Goal: Transaction & Acquisition: Purchase product/service

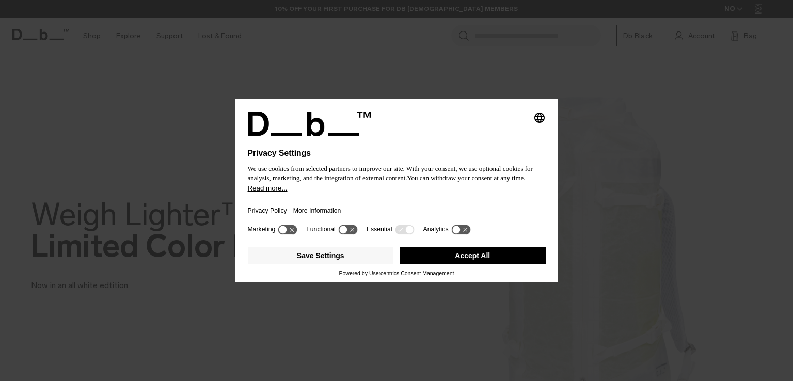
click at [468, 260] on button "Accept All" at bounding box center [472, 255] width 146 height 17
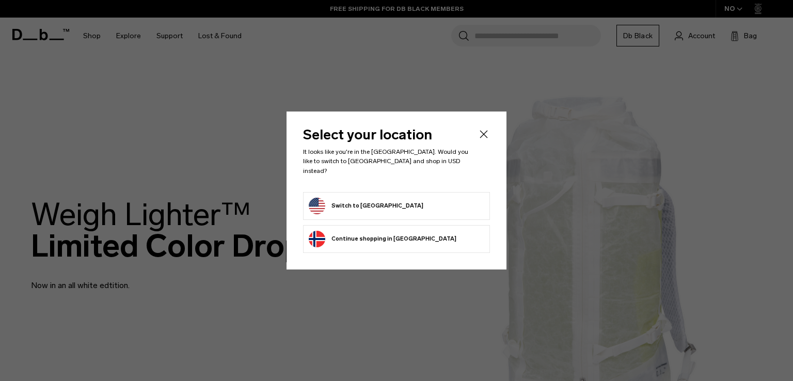
click at [402, 203] on form "Switch to United States" at bounding box center [396, 206] width 175 height 17
click at [338, 203] on button "Switch to United States" at bounding box center [366, 206] width 115 height 17
click at [318, 198] on button "Switch to United States" at bounding box center [366, 206] width 115 height 17
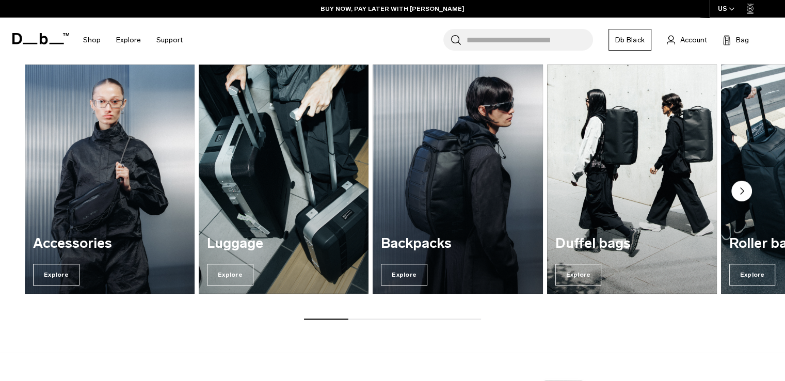
scroll to position [815, 0]
click at [746, 187] on circle "Next slide" at bounding box center [741, 191] width 21 height 21
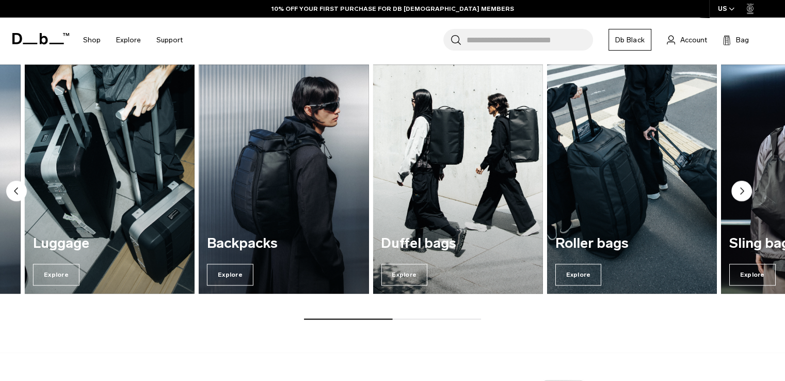
click at [746, 187] on circle "Next slide" at bounding box center [741, 191] width 21 height 21
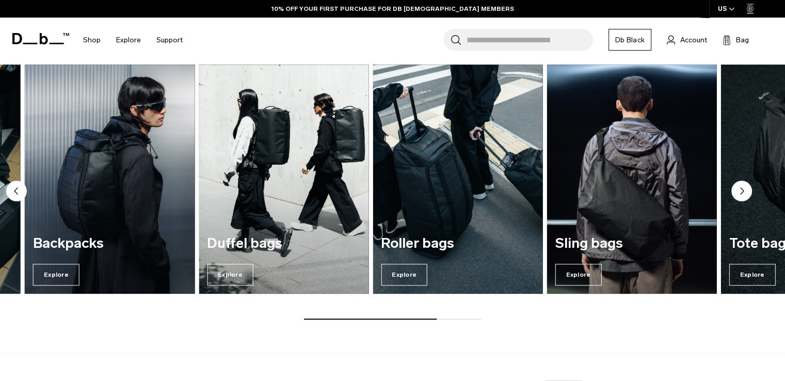
click at [746, 187] on circle "Next slide" at bounding box center [741, 191] width 21 height 21
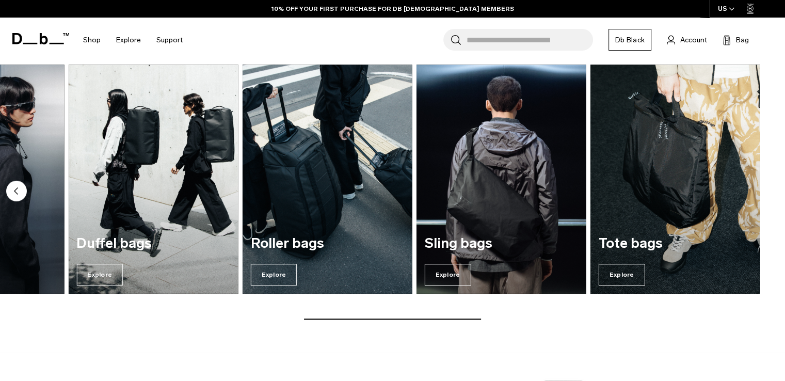
click at [746, 187] on img "7 / 7" at bounding box center [675, 179] width 170 height 229
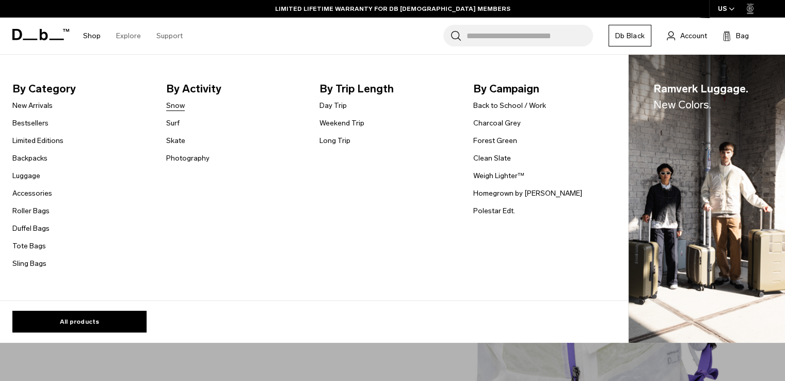
click at [178, 107] on link "Snow" at bounding box center [175, 105] width 19 height 11
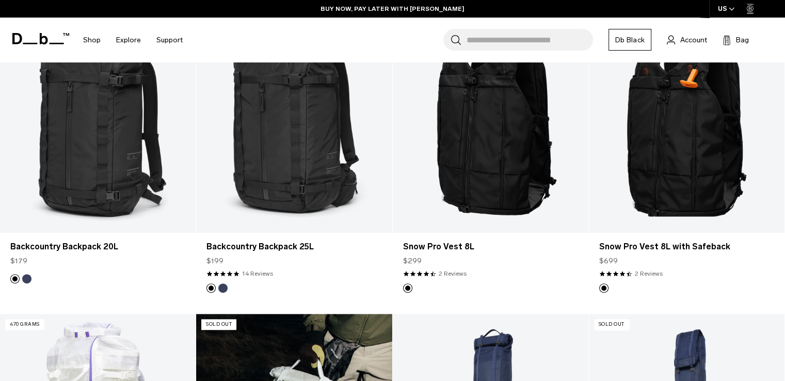
scroll to position [281, 0]
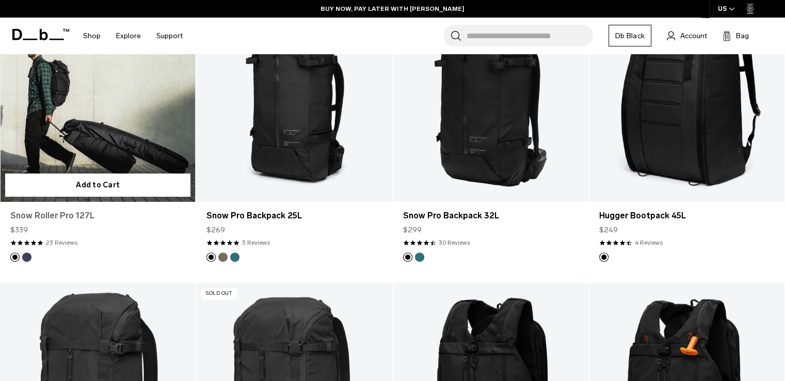
click at [60, 217] on link "Snow Roller Pro 127L" at bounding box center [97, 216] width 175 height 12
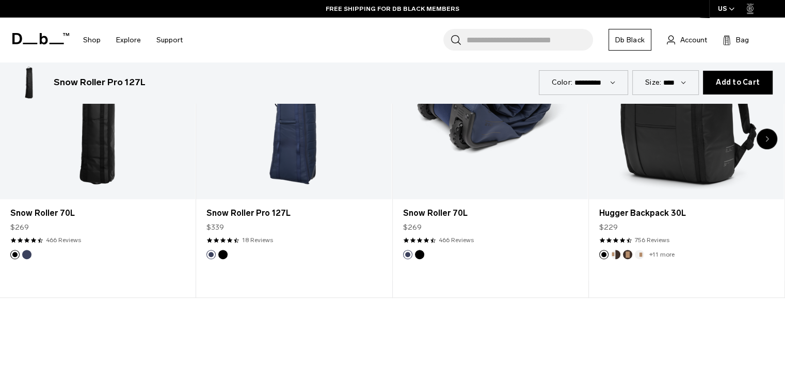
scroll to position [629, 0]
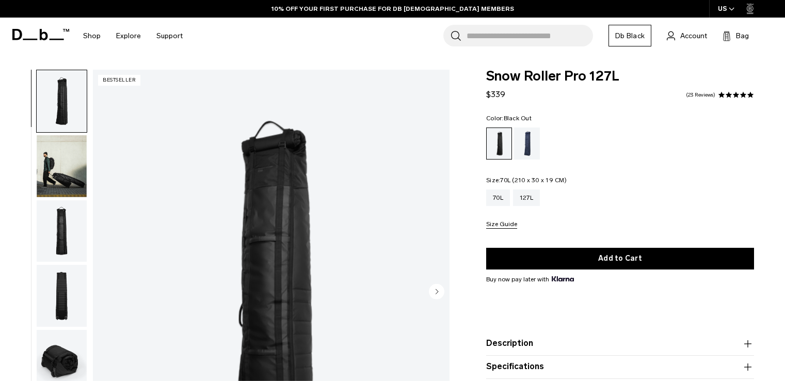
click at [488, 197] on div "70L" at bounding box center [498, 197] width 24 height 17
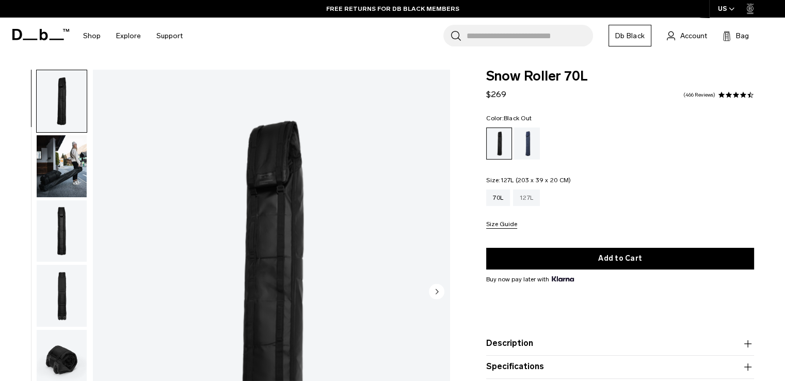
click at [537, 200] on div "127L" at bounding box center [526, 197] width 27 height 17
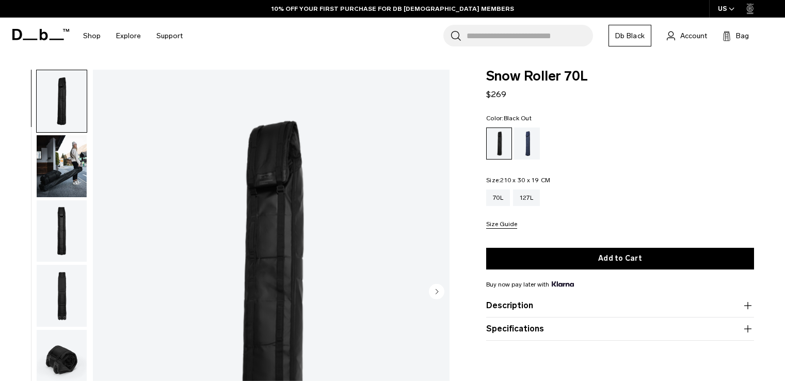
scroll to position [25, 0]
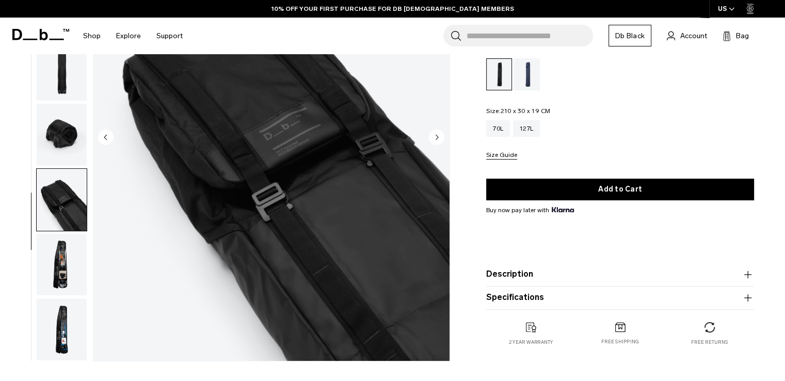
click at [68, 314] on img "button" at bounding box center [62, 329] width 50 height 62
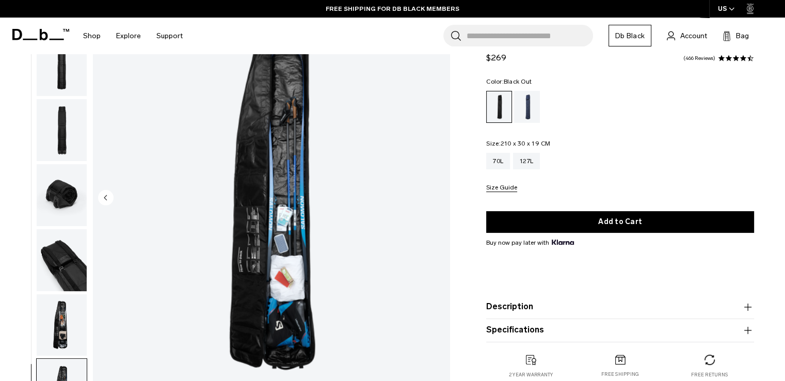
scroll to position [95, 0]
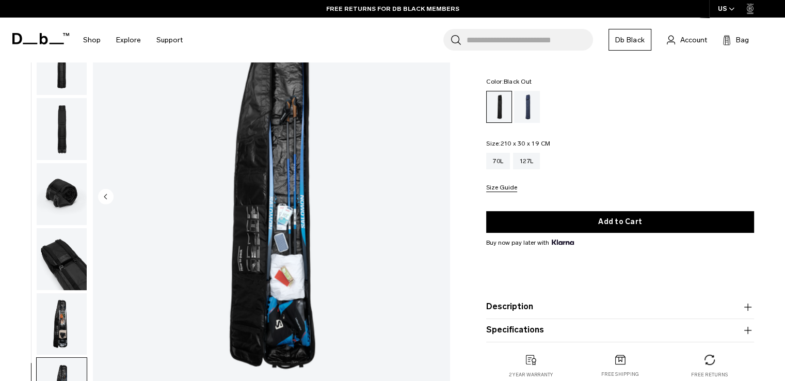
click at [52, 330] on img "button" at bounding box center [62, 324] width 50 height 62
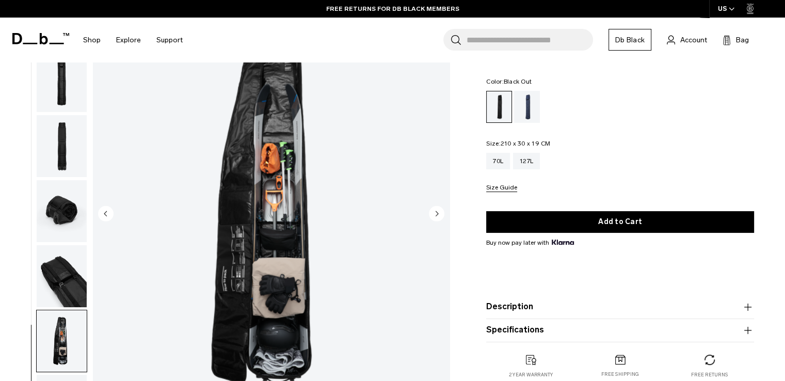
scroll to position [77, 0]
click at [80, 281] on img "button" at bounding box center [62, 277] width 50 height 62
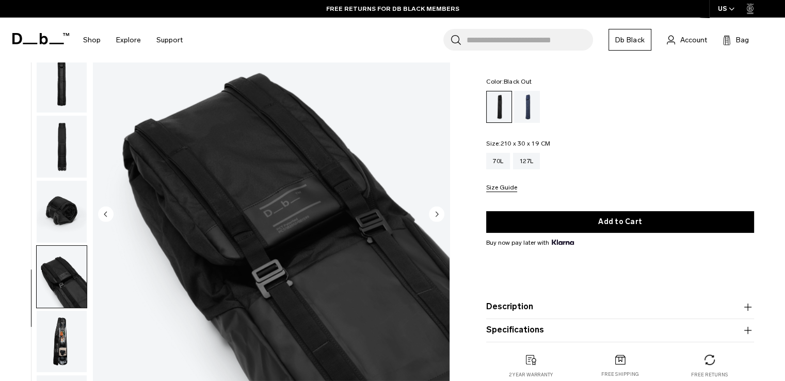
scroll to position [62, 0]
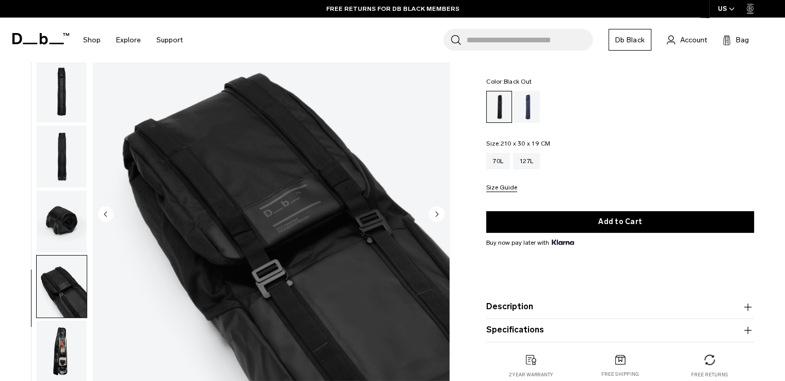
click at [55, 243] on img "button" at bounding box center [62, 221] width 50 height 62
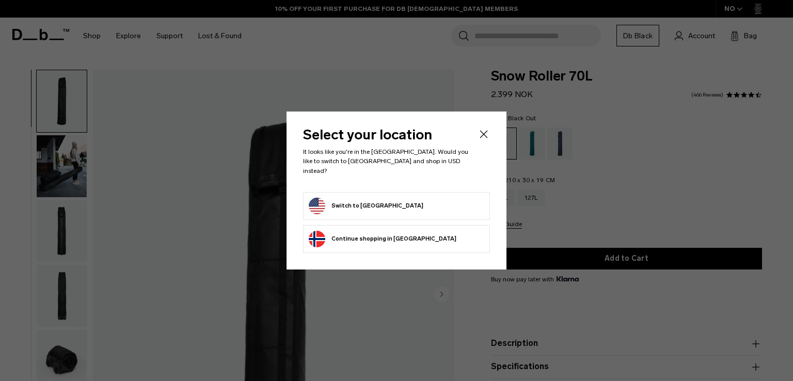
click at [429, 210] on li "Switch to [GEOGRAPHIC_DATA]" at bounding box center [396, 206] width 187 height 28
click at [351, 206] on button "Switch to [GEOGRAPHIC_DATA]" at bounding box center [366, 206] width 115 height 17
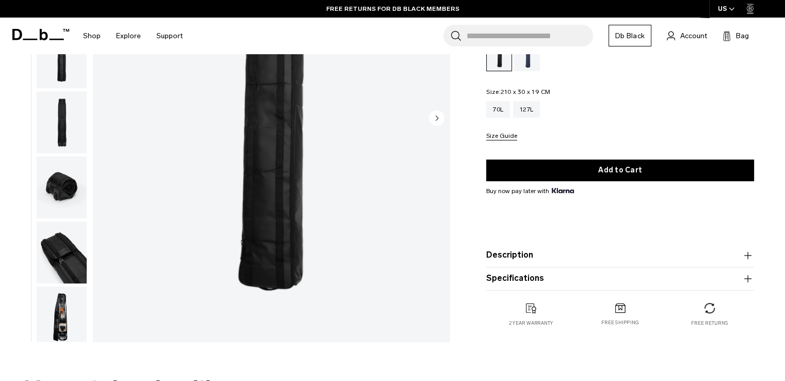
scroll to position [161, 0]
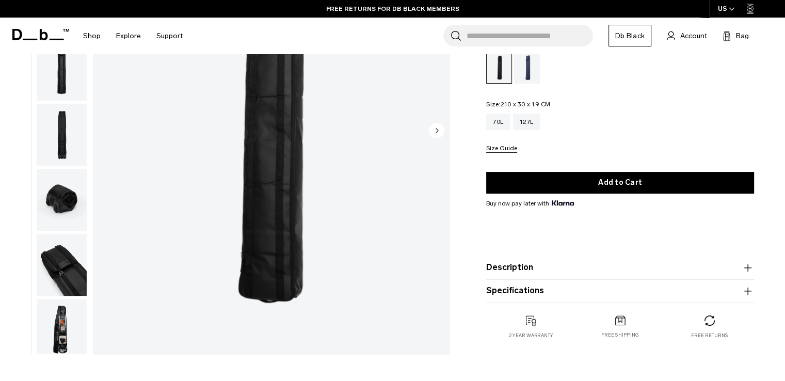
click at [66, 333] on img "button" at bounding box center [62, 330] width 50 height 62
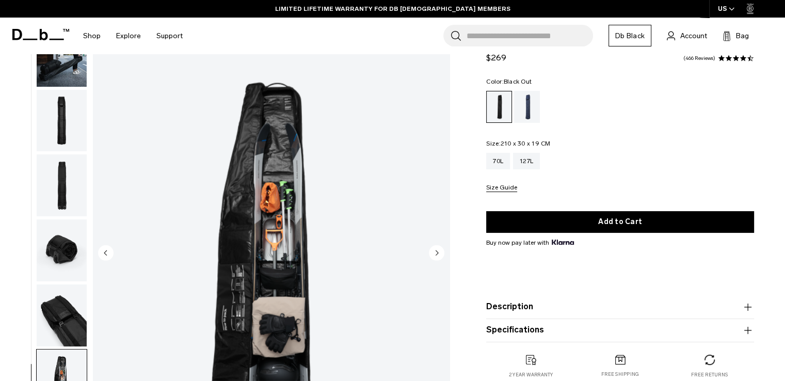
scroll to position [37, 0]
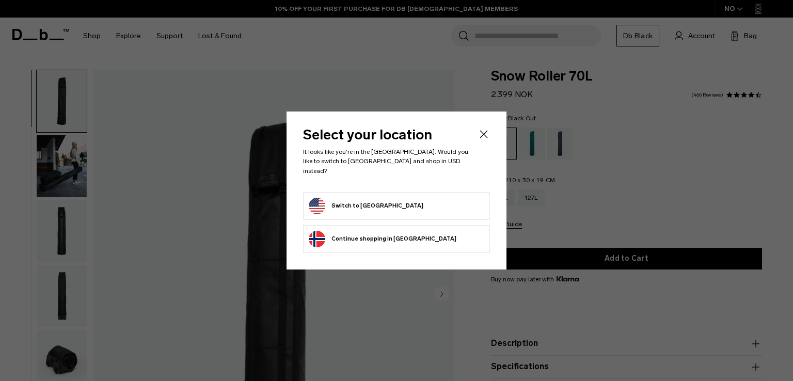
click at [491, 135] on div "Select your location It looks like you're in the United States. Would you like …" at bounding box center [396, 189] width 220 height 157
click at [424, 203] on form "Switch to [GEOGRAPHIC_DATA]" at bounding box center [396, 206] width 175 height 17
click at [319, 204] on button "Switch to [GEOGRAPHIC_DATA]" at bounding box center [366, 206] width 115 height 17
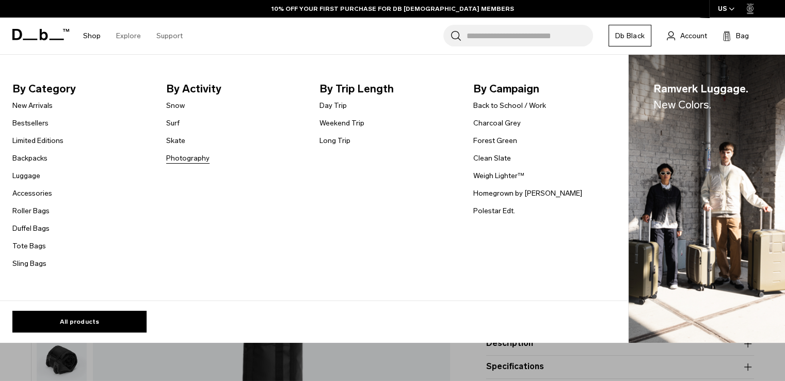
click at [188, 155] on link "Photography" at bounding box center [187, 158] width 43 height 11
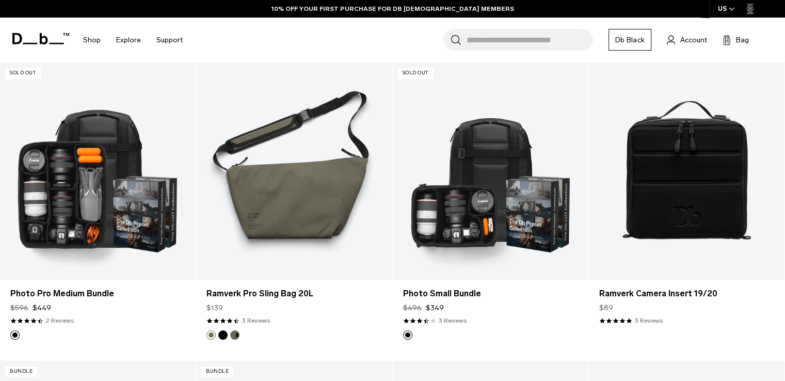
scroll to position [1406, 0]
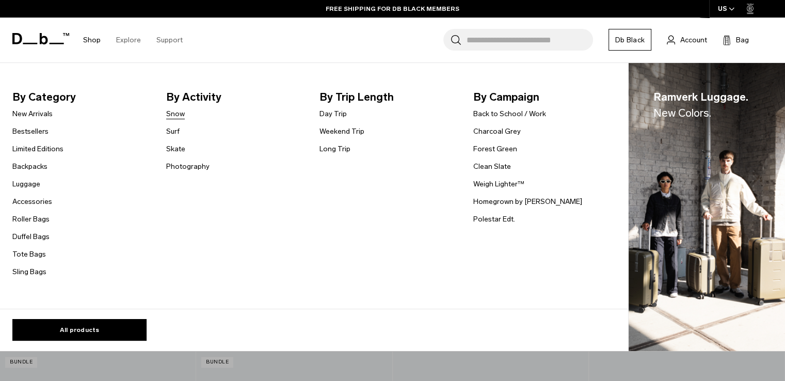
click at [173, 114] on link "Snow" at bounding box center [175, 113] width 19 height 11
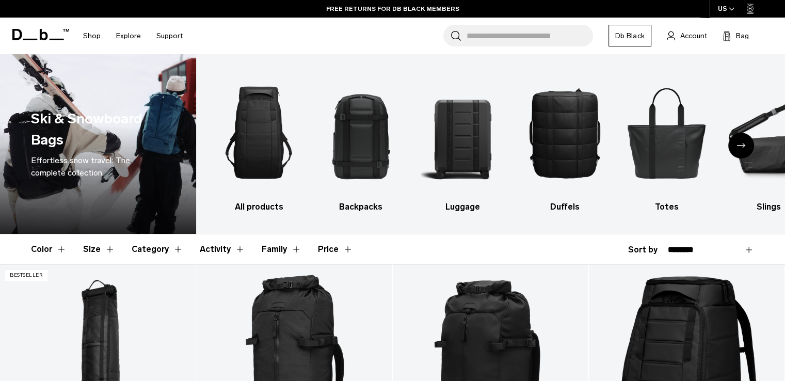
drag, startPoint x: 0, startPoint y: 0, endPoint x: 414, endPoint y: 246, distance: 482.0
click at [414, 246] on header "Color Size Category Activity Family Price" at bounding box center [392, 249] width 723 height 30
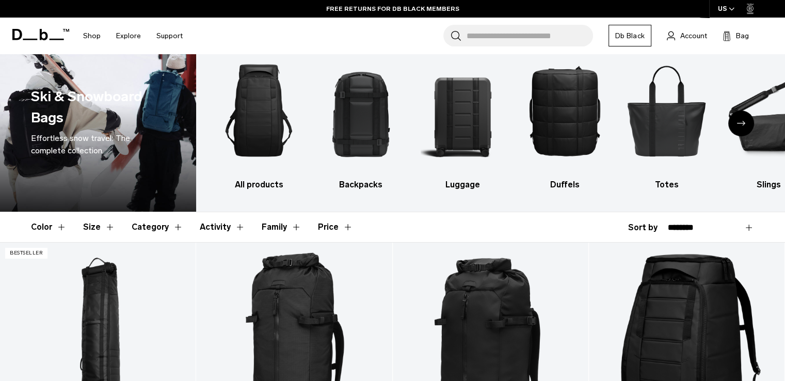
scroll to position [30, 0]
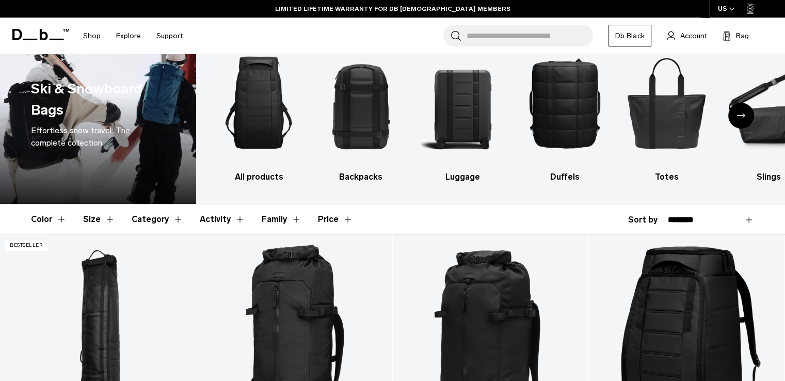
click at [222, 218] on button "Activity" at bounding box center [222, 219] width 45 height 30
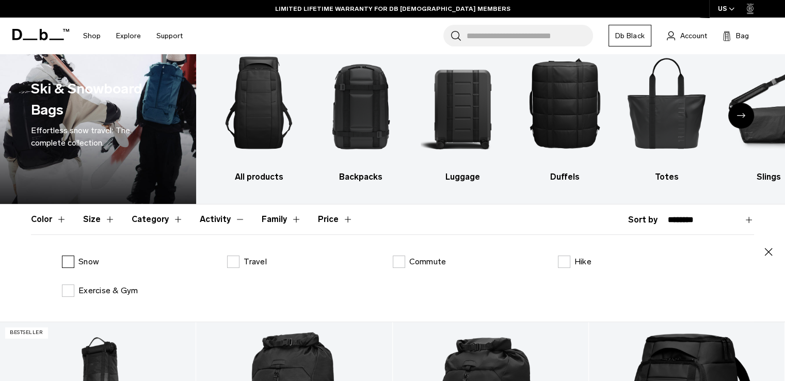
click at [69, 260] on label "Snow" at bounding box center [80, 261] width 37 height 12
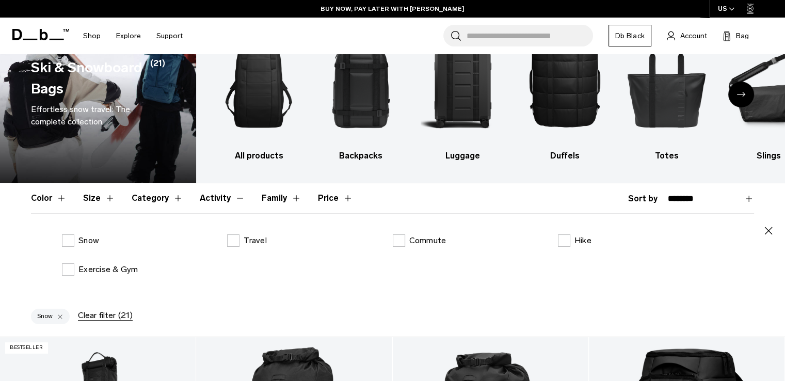
scroll to position [52, 0]
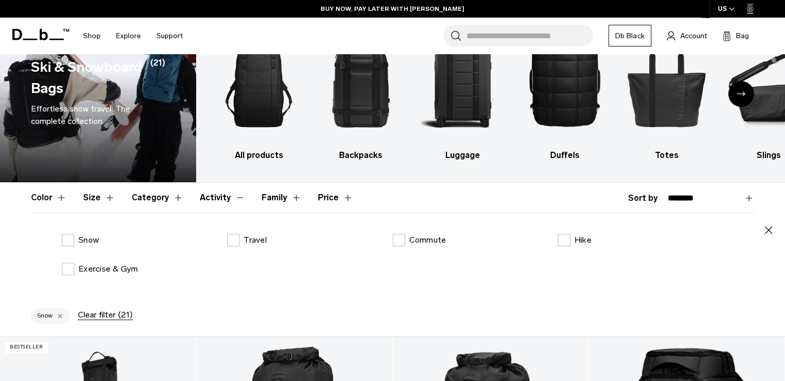
click at [150, 191] on button "Category" at bounding box center [158, 198] width 52 height 30
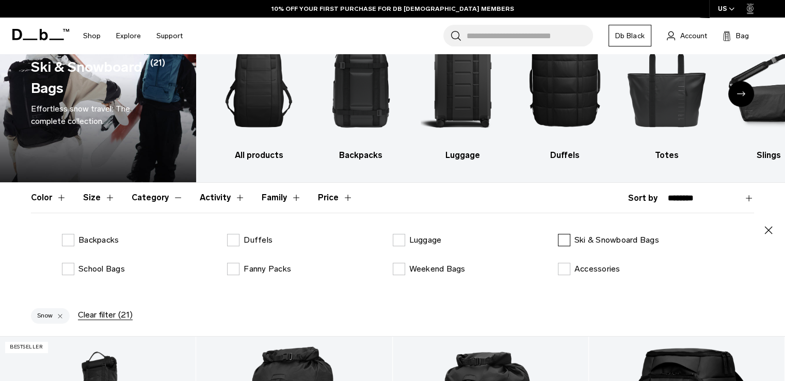
click at [573, 239] on label "Ski & Snowboard Bags" at bounding box center [608, 240] width 101 height 12
click at [89, 188] on button "Size" at bounding box center [99, 198] width 32 height 30
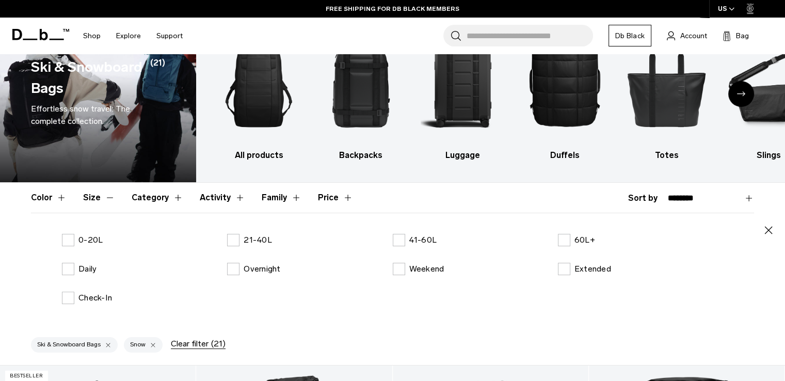
click at [41, 202] on button "Color" at bounding box center [49, 198] width 36 height 30
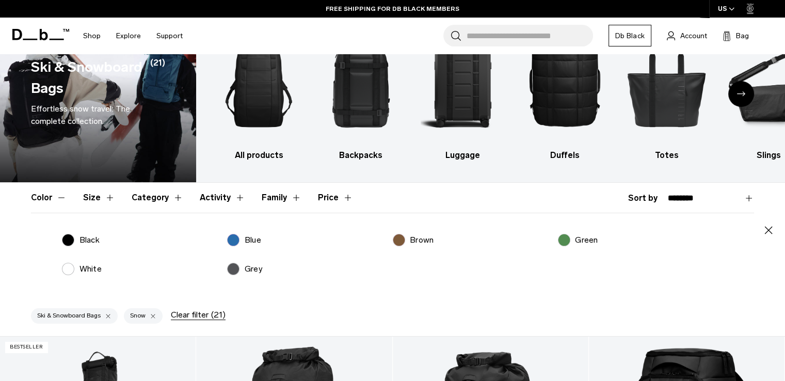
click at [710, 199] on select "**********" at bounding box center [711, 198] width 86 height 9
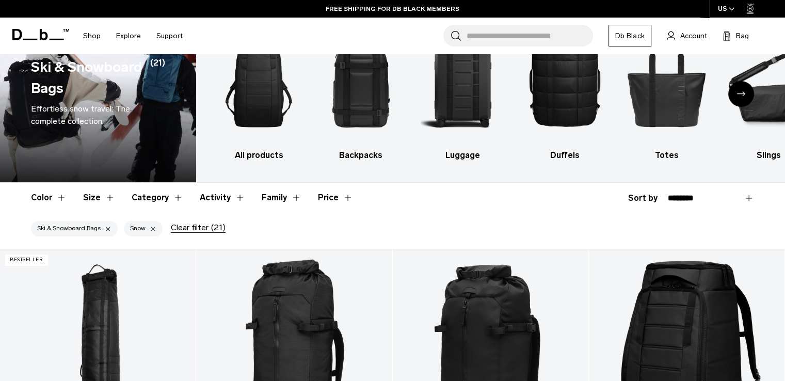
select select "**********"
click at [668, 194] on select "**********" at bounding box center [711, 198] width 86 height 9
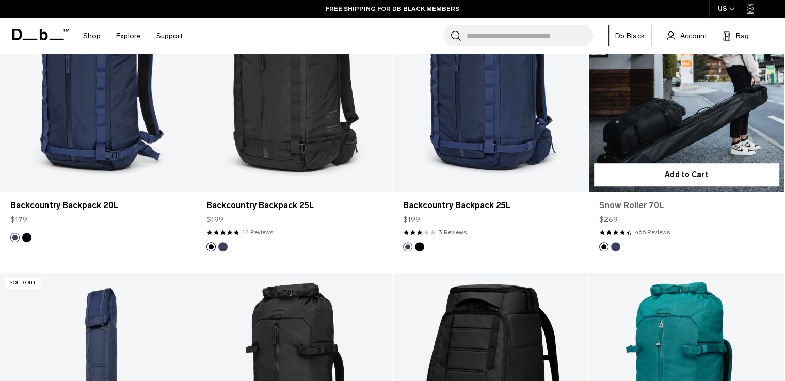
scroll to position [625, 0]
click at [634, 206] on link "Snow Roller 70L" at bounding box center [686, 206] width 175 height 12
